Goal: Task Accomplishment & Management: Use online tool/utility

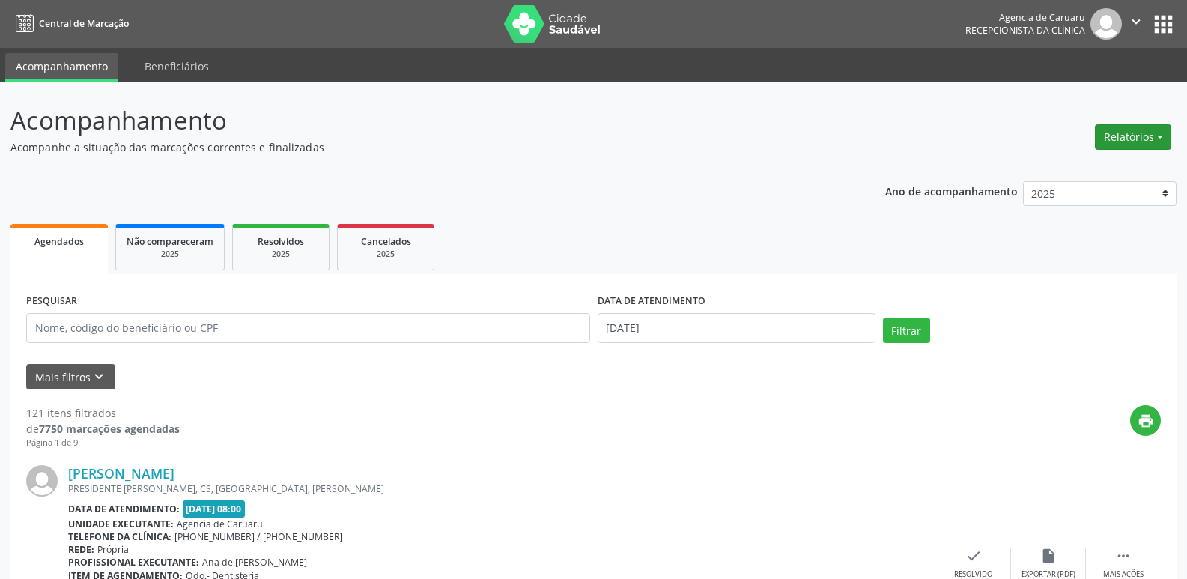
click at [1126, 145] on button "Relatórios" at bounding box center [1133, 136] width 76 height 25
click at [1066, 173] on link "Agendamentos" at bounding box center [1091, 169] width 161 height 21
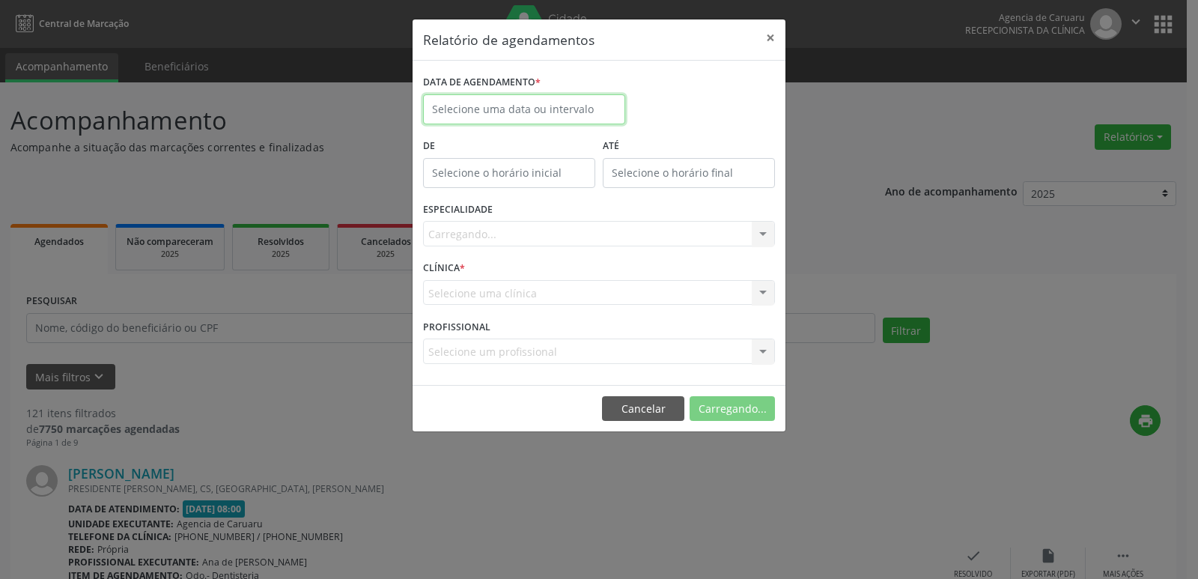
click at [529, 110] on input "text" at bounding box center [524, 109] width 202 height 30
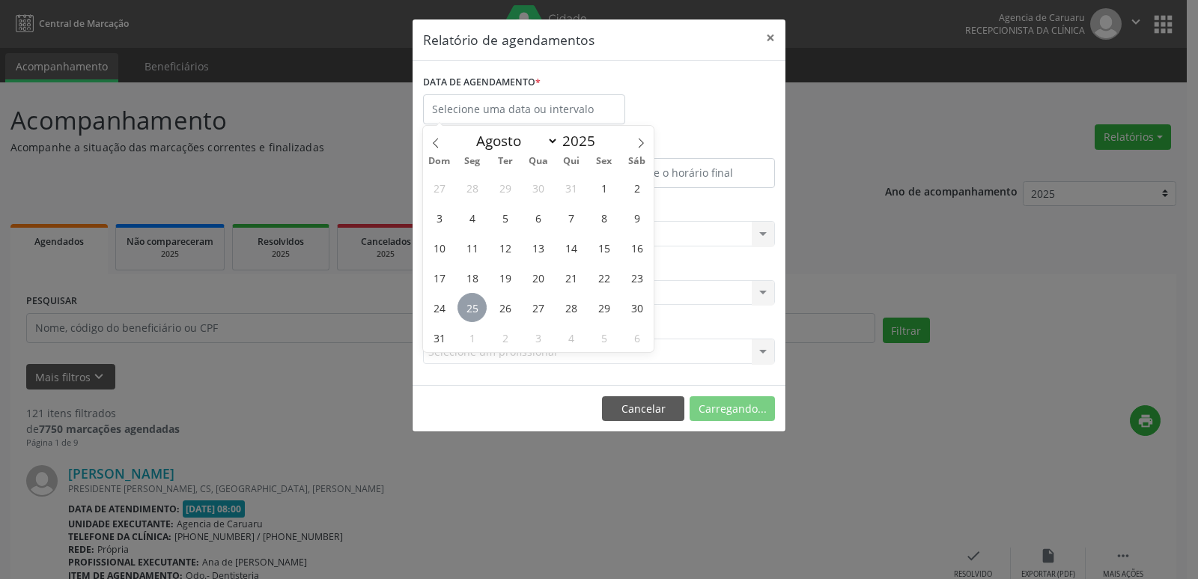
click at [476, 309] on span "25" at bounding box center [471, 307] width 29 height 29
type input "[DATE]"
click at [476, 309] on span "25" at bounding box center [471, 307] width 29 height 29
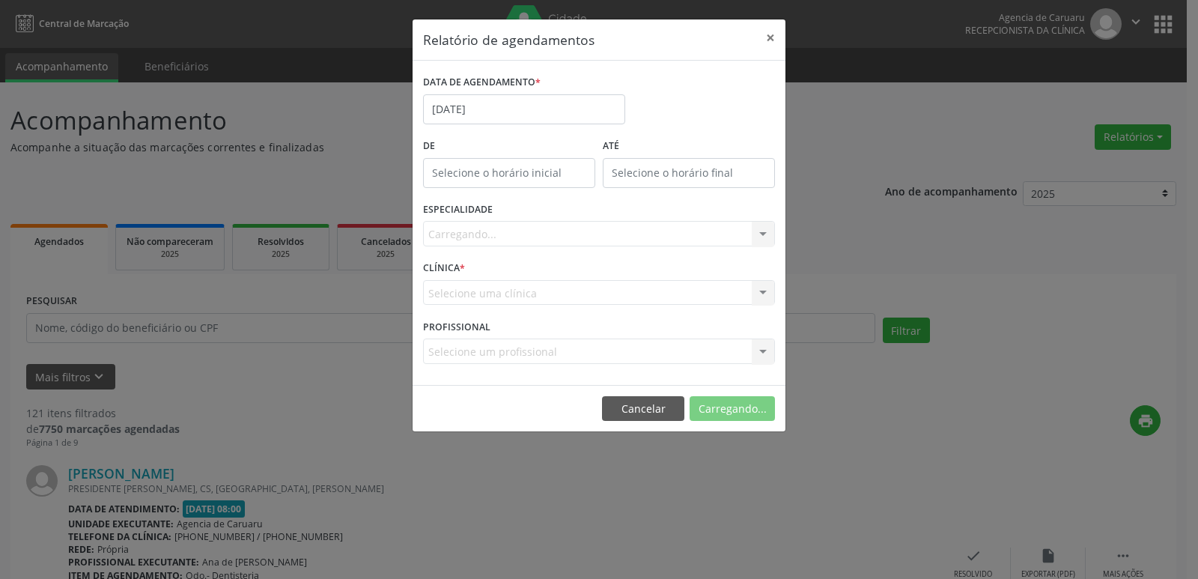
click at [767, 231] on div "Carregando... Nenhum resultado encontrado para: " " Não há nenhuma opção para s…" at bounding box center [599, 233] width 352 height 25
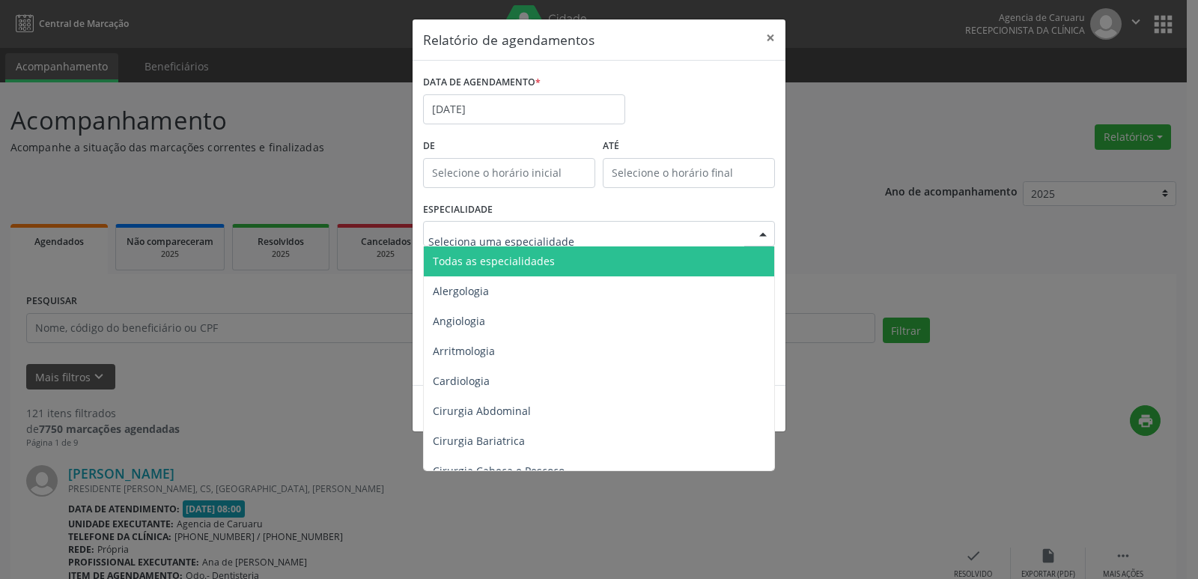
click at [763, 234] on div at bounding box center [763, 234] width 22 height 25
click at [607, 252] on span "Todas as especialidades" at bounding box center [600, 261] width 353 height 30
click at [607, 252] on div "ESPECIALIDADE Todas as especialidades Alergologia Angiologia Arritmologia Cardi…" at bounding box center [598, 227] width 359 height 58
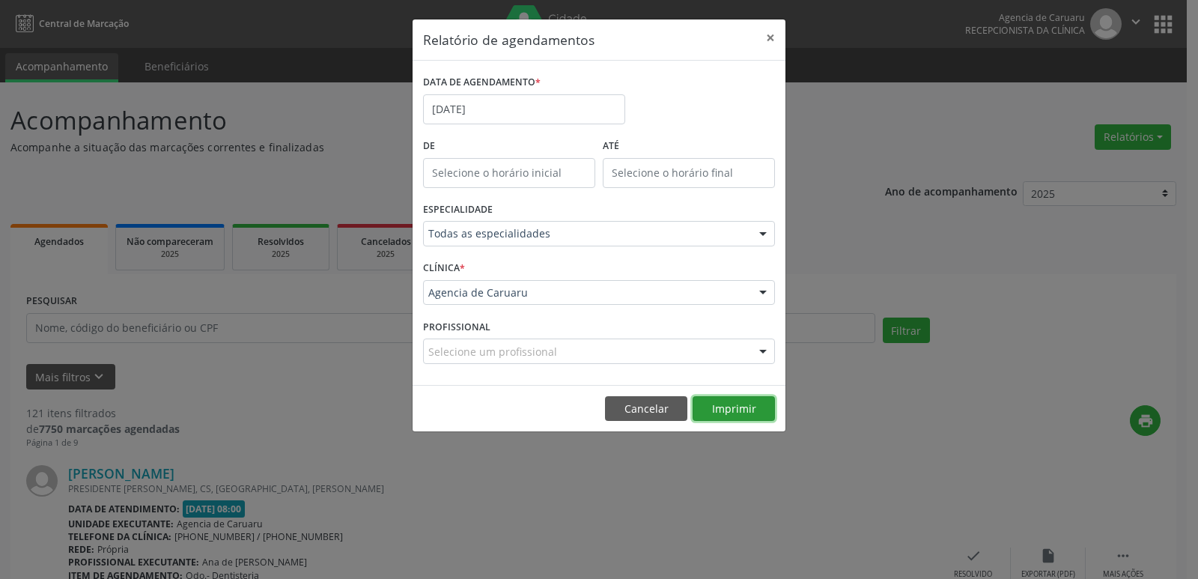
click at [732, 409] on button "Imprimir" at bounding box center [734, 408] width 82 height 25
